Goal: Information Seeking & Learning: Learn about a topic

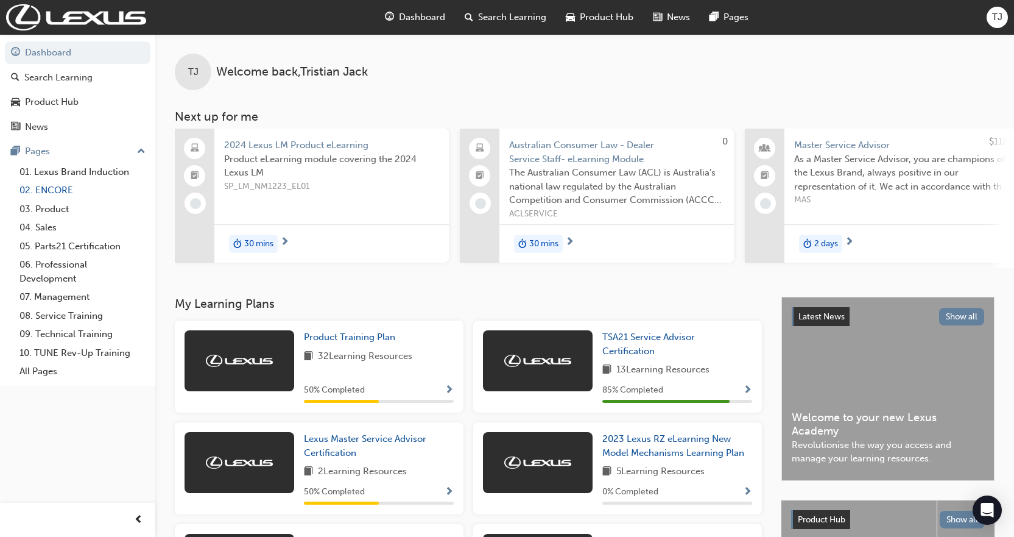
click at [50, 192] on link "02. ENCORE" at bounding box center [83, 190] width 136 height 19
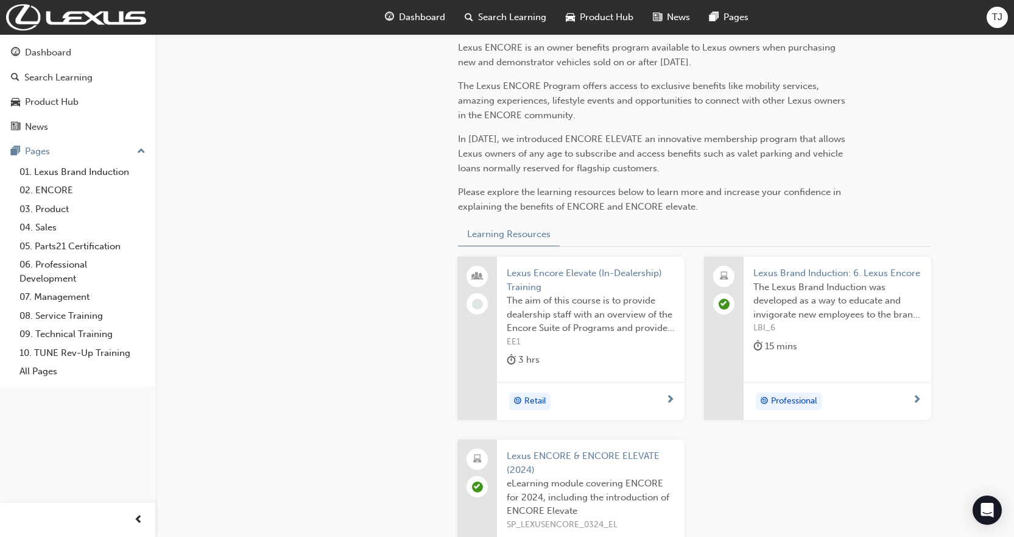
scroll to position [474, 0]
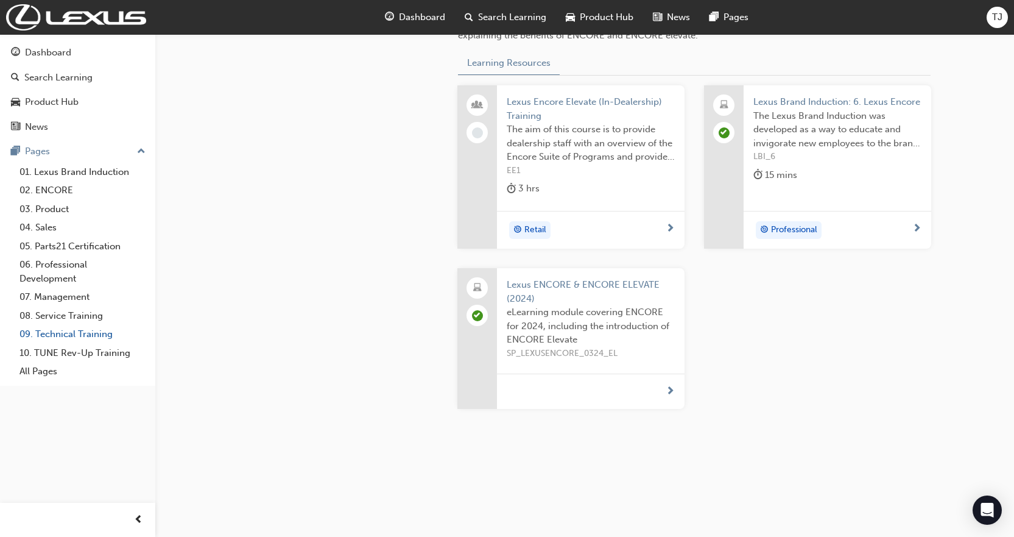
click at [59, 334] on link "09. Technical Training" at bounding box center [83, 334] width 136 height 19
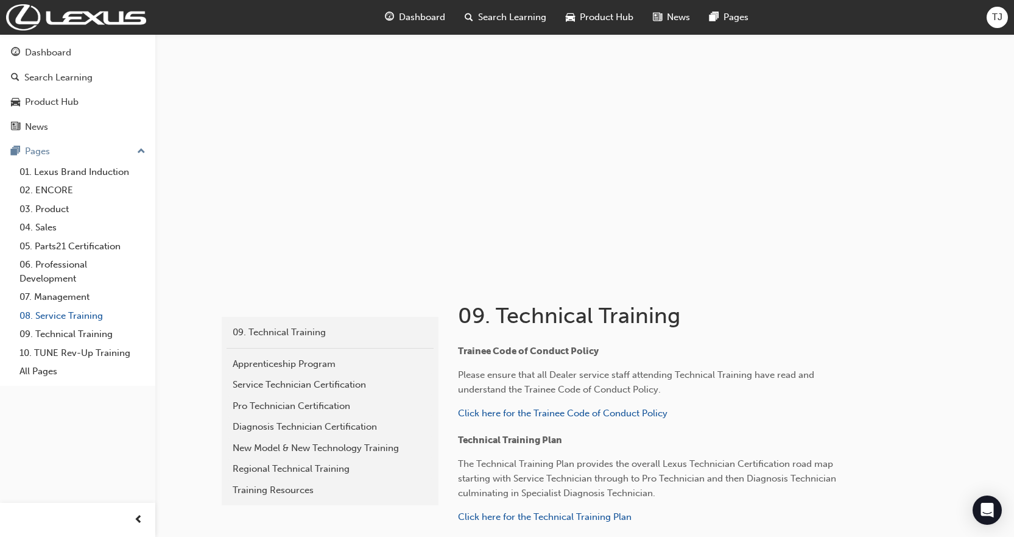
click at [69, 315] on link "08. Service Training" at bounding box center [83, 315] width 136 height 19
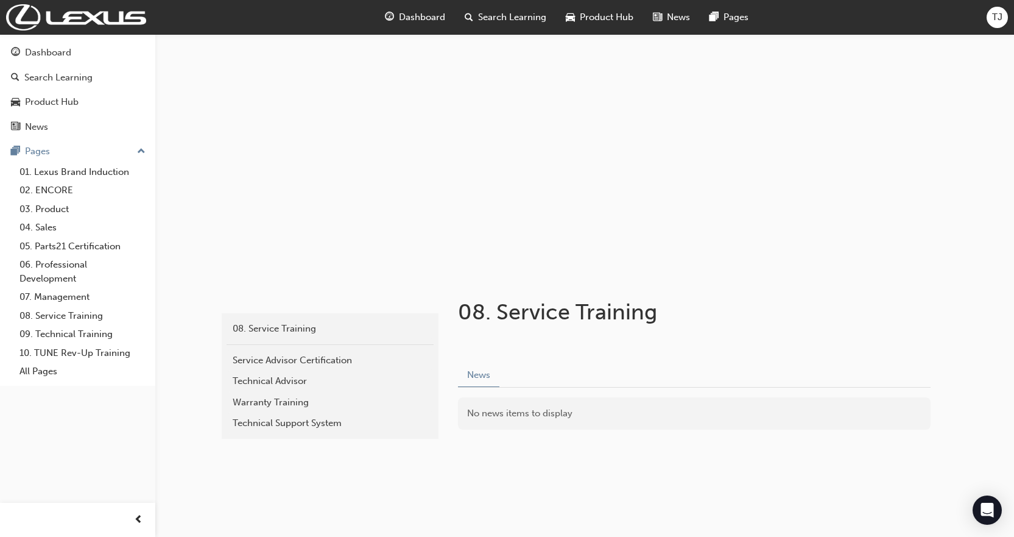
scroll to position [5, 0]
click at [263, 368] on link "Service Advisor Certification" at bounding box center [330, 358] width 207 height 21
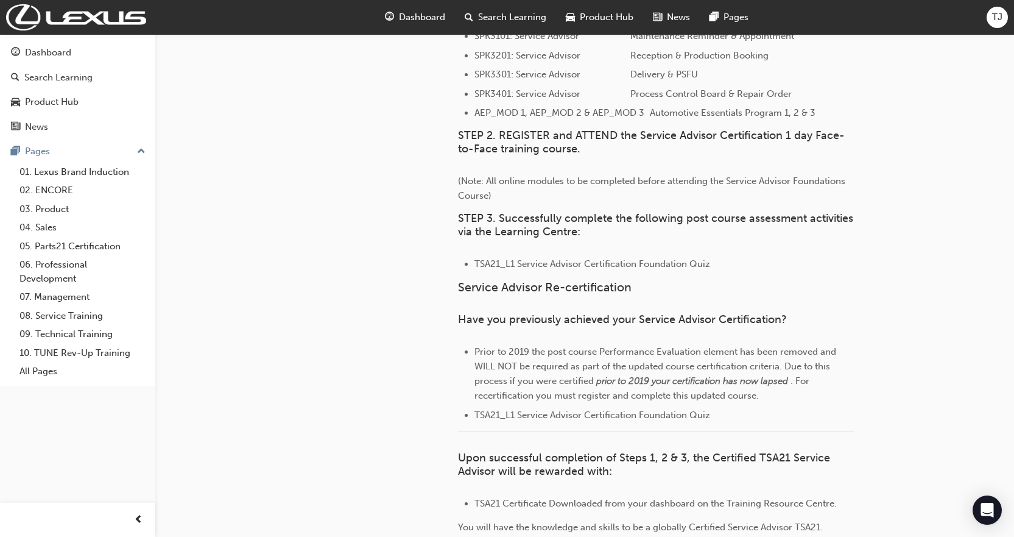
scroll to position [918, 0]
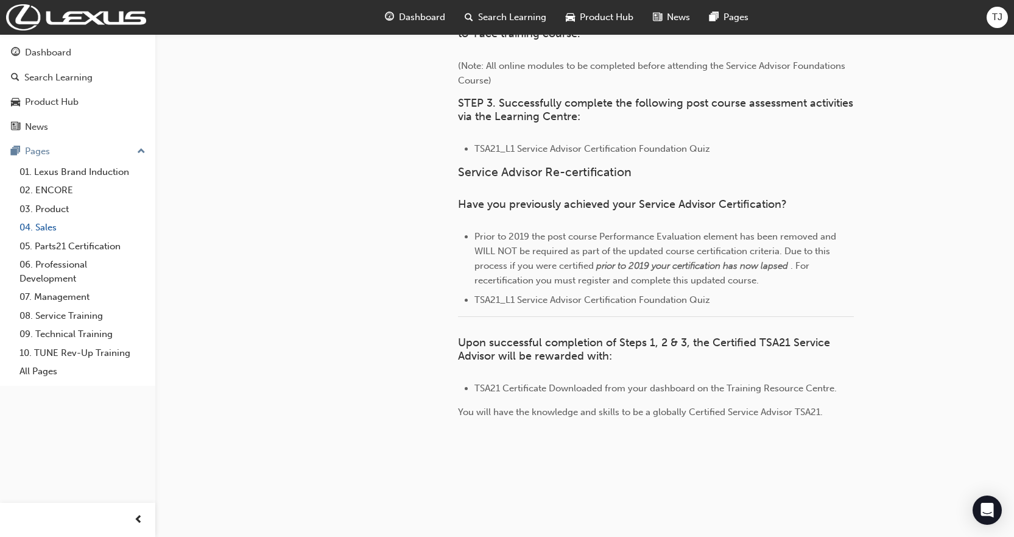
click at [38, 228] on link "04. Sales" at bounding box center [83, 227] width 136 height 19
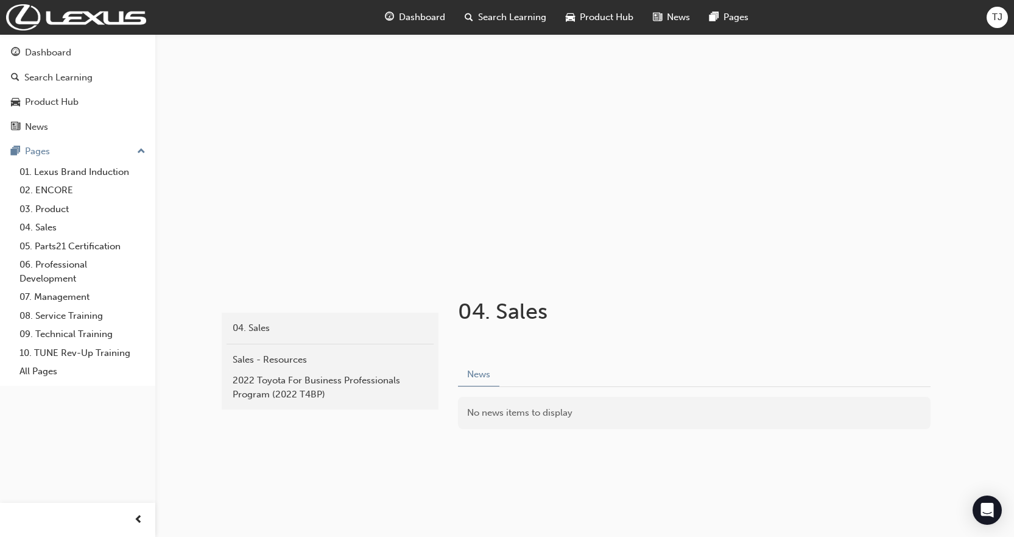
scroll to position [5, 0]
click at [284, 356] on div "Sales - Resources" at bounding box center [330, 359] width 195 height 14
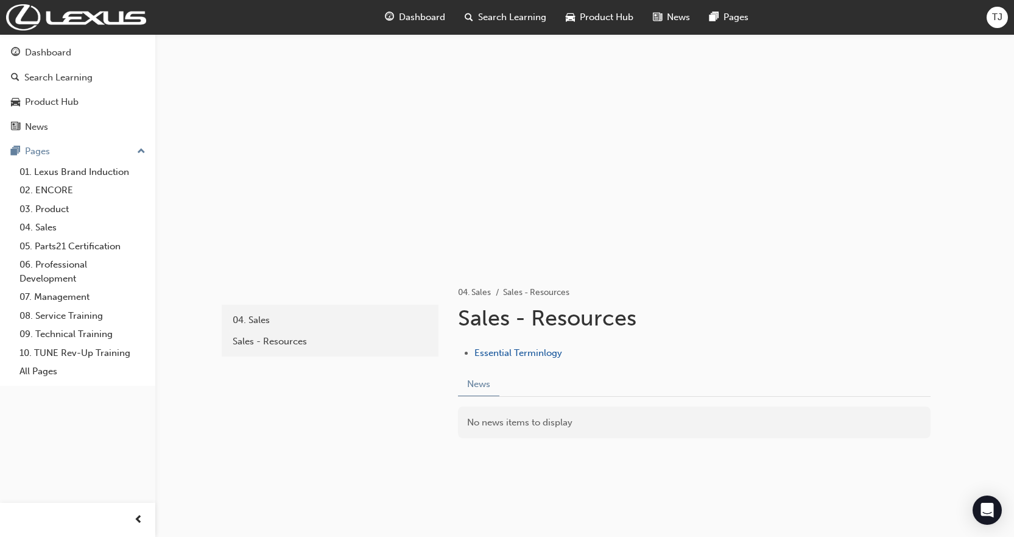
scroll to position [22, 0]
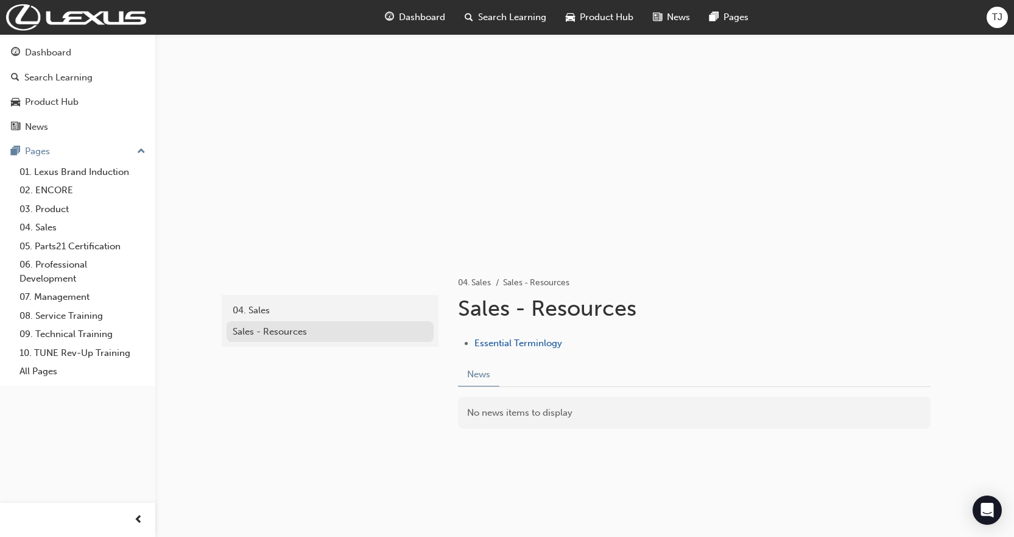
click at [242, 334] on div "Sales - Resources" at bounding box center [330, 332] width 195 height 14
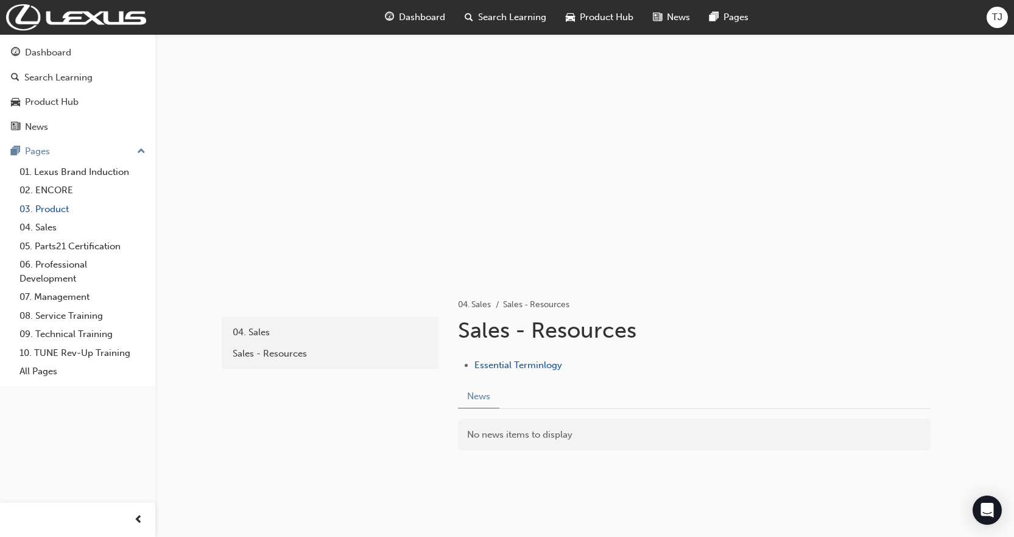
click at [68, 214] on link "03. Product" at bounding box center [83, 209] width 136 height 19
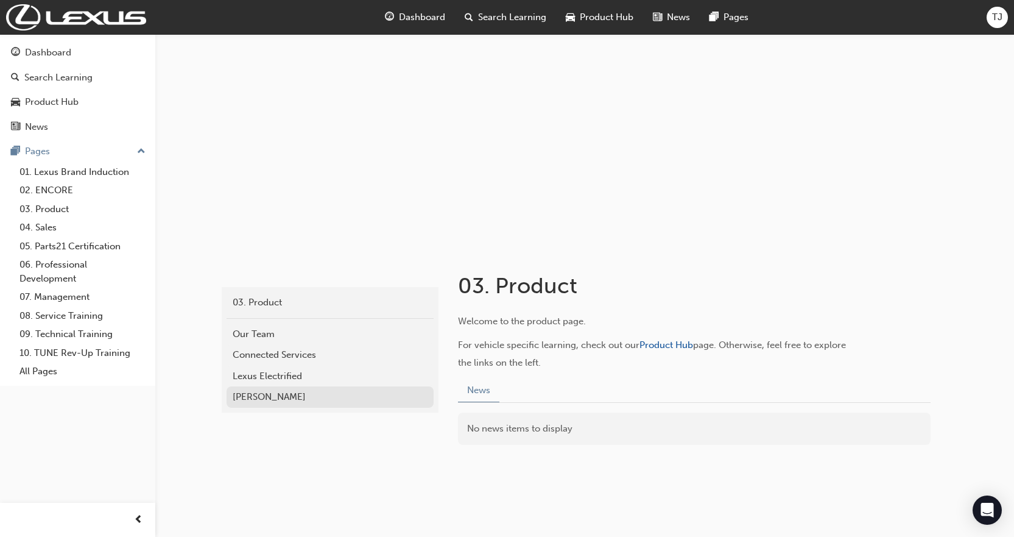
scroll to position [46, 0]
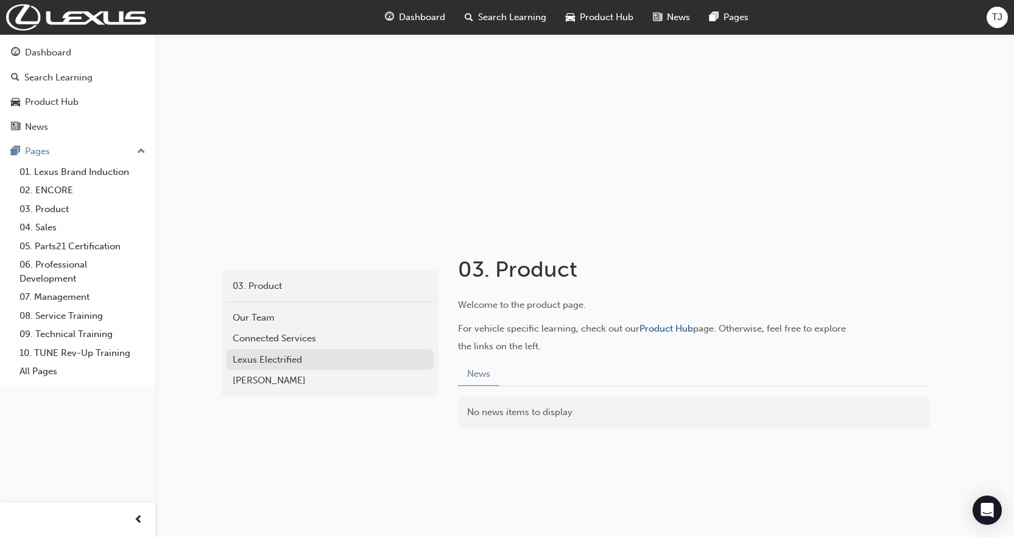
click at [289, 359] on div "Lexus Electrified" at bounding box center [330, 360] width 195 height 14
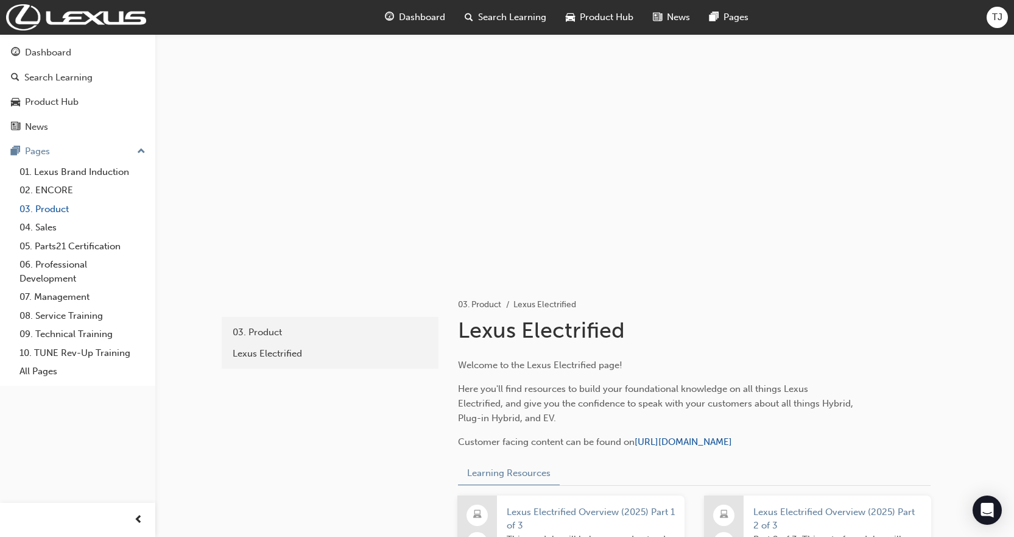
click at [65, 205] on link "03. Product" at bounding box center [83, 209] width 136 height 19
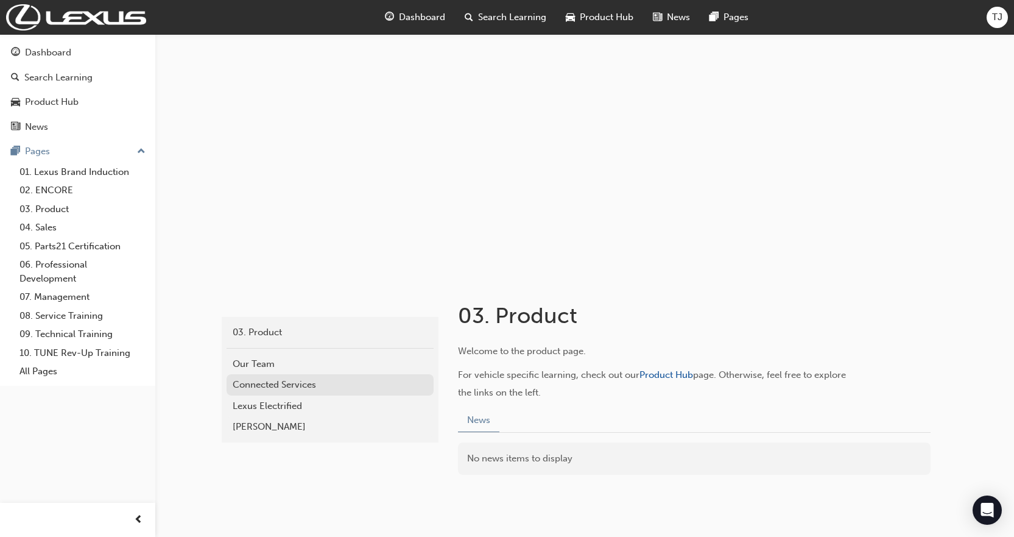
click at [275, 382] on div "Connected Services" at bounding box center [330, 385] width 195 height 14
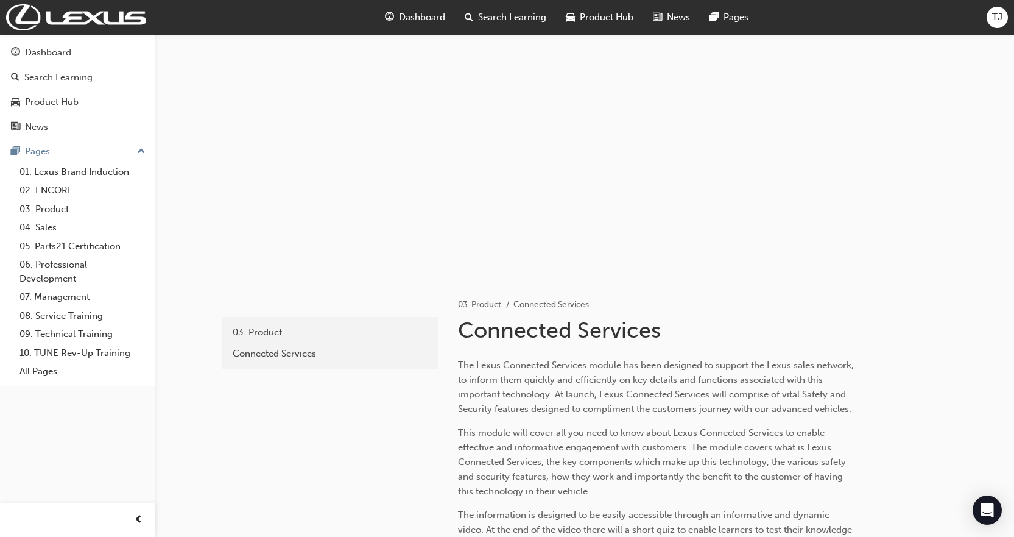
scroll to position [61, 0]
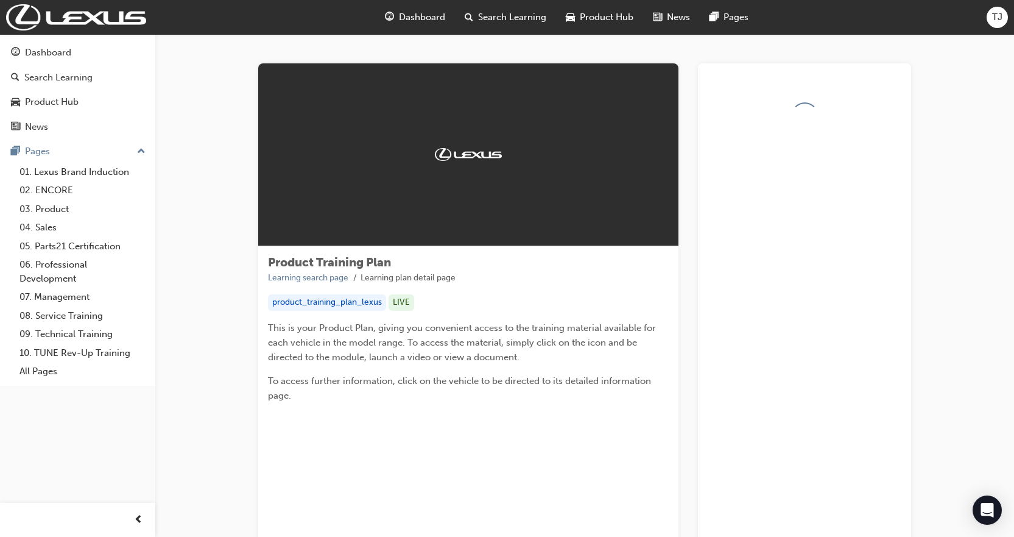
click at [467, 318] on div "Product Training Plan Learning search page Learning plan detail page product_tr…" at bounding box center [468, 333] width 420 height 175
